Goal: Use online tool/utility: Utilize a website feature to perform a specific function

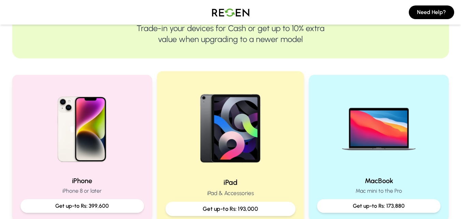
scroll to position [102, 0]
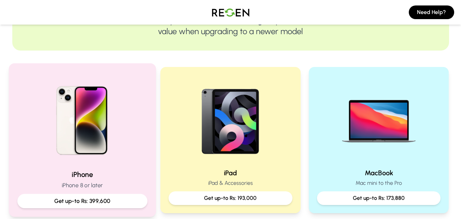
click at [117, 125] on img at bounding box center [82, 118] width 92 height 92
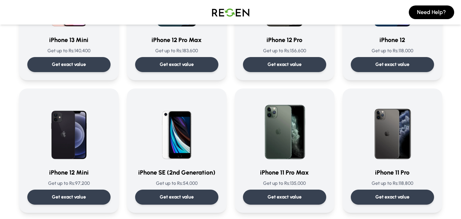
scroll to position [546, 0]
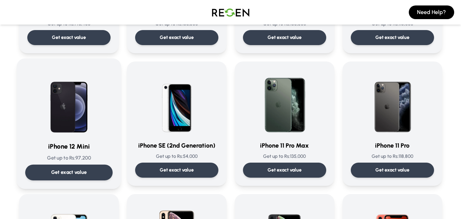
click at [83, 108] on img at bounding box center [68, 101] width 69 height 69
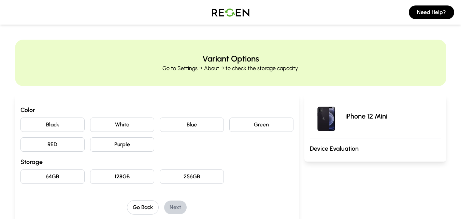
click at [254, 128] on button "Green" at bounding box center [261, 124] width 64 height 14
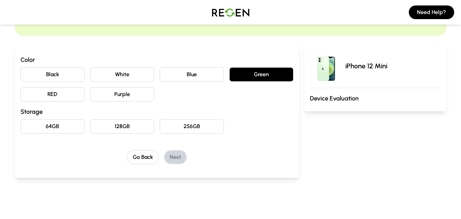
scroll to position [68, 0]
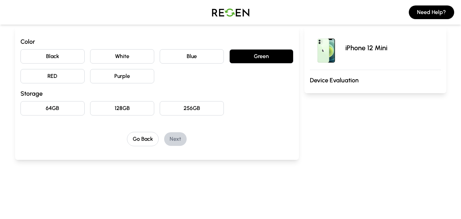
click at [137, 112] on button "128GB" at bounding box center [122, 108] width 64 height 14
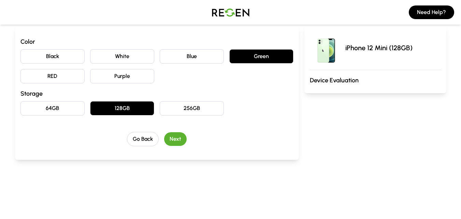
click at [174, 135] on button "Next" at bounding box center [175, 139] width 23 height 14
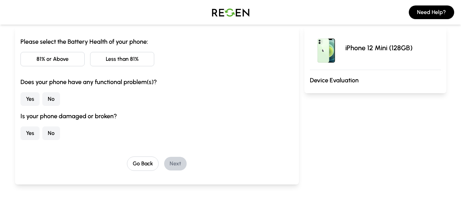
click at [119, 59] on button "Less than 81%" at bounding box center [122, 59] width 64 height 14
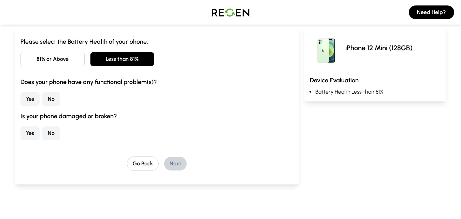
click at [49, 98] on button "No" at bounding box center [51, 99] width 18 height 14
click at [56, 137] on button "No" at bounding box center [51, 133] width 18 height 14
click at [173, 159] on button "Next" at bounding box center [175, 164] width 23 height 14
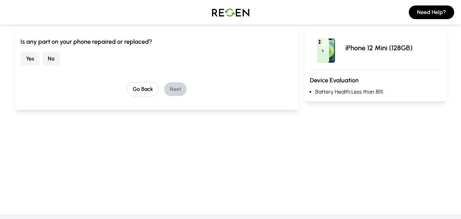
click at [52, 56] on button "No" at bounding box center [51, 59] width 18 height 14
click at [173, 86] on button "Next" at bounding box center [175, 89] width 23 height 14
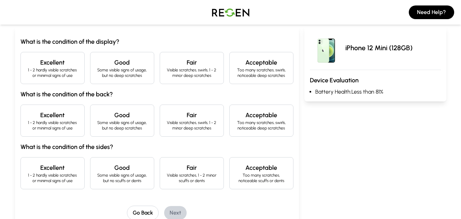
click at [32, 69] on p "1 - 2 hardly visible scratches or minimal signs of use" at bounding box center [52, 72] width 53 height 11
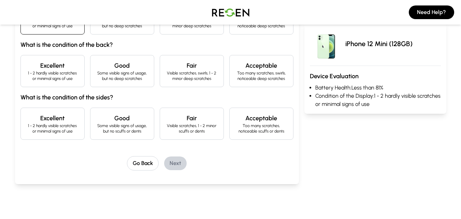
scroll to position [102, 0]
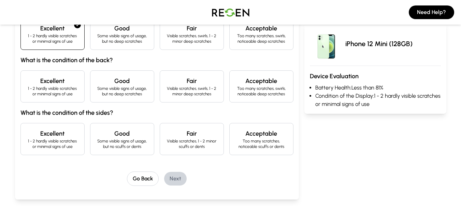
click at [63, 86] on p "1 - 2 hardly visible scratches or minimal signs of use" at bounding box center [52, 91] width 53 height 11
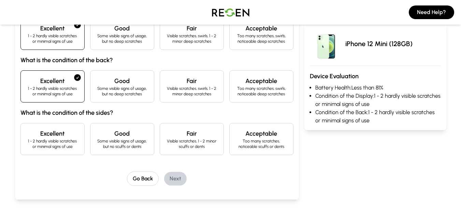
click at [54, 136] on h4 "Excellent" at bounding box center [52, 134] width 53 height 10
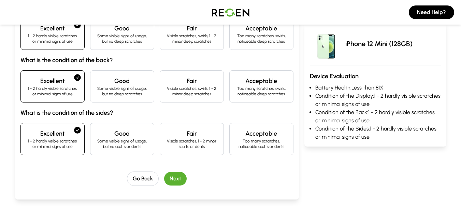
drag, startPoint x: 177, startPoint y: 175, endPoint x: 172, endPoint y: 176, distance: 5.8
click at [176, 176] on button "Next" at bounding box center [175, 179] width 23 height 14
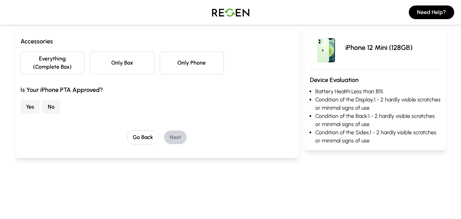
scroll to position [68, 0]
click at [62, 70] on button "Everything (Complete Box)" at bounding box center [52, 63] width 64 height 23
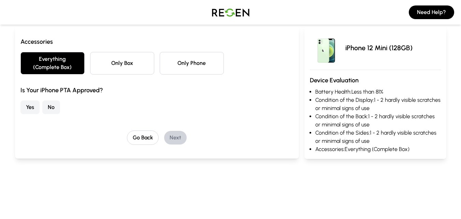
click at [31, 102] on button "Yes" at bounding box center [29, 107] width 19 height 14
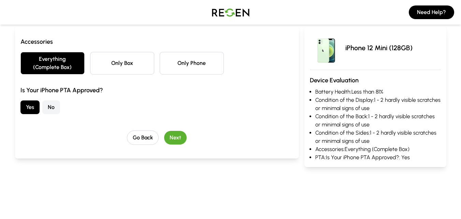
click at [174, 134] on button "Next" at bounding box center [175, 138] width 23 height 14
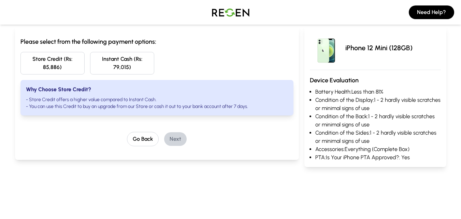
click at [139, 66] on button "Instant Cash (Rs: 79,015)" at bounding box center [122, 63] width 64 height 23
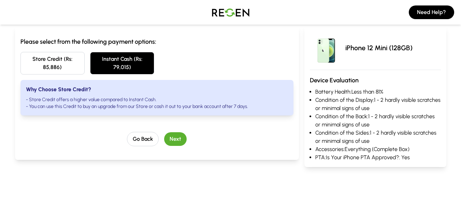
click at [170, 134] on button "Next" at bounding box center [175, 139] width 23 height 14
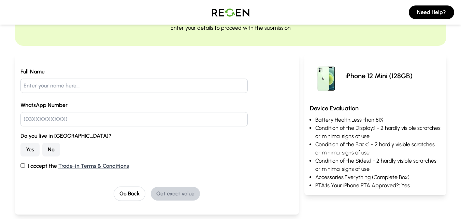
scroll to position [34, 0]
